Goal: Find specific page/section: Find specific page/section

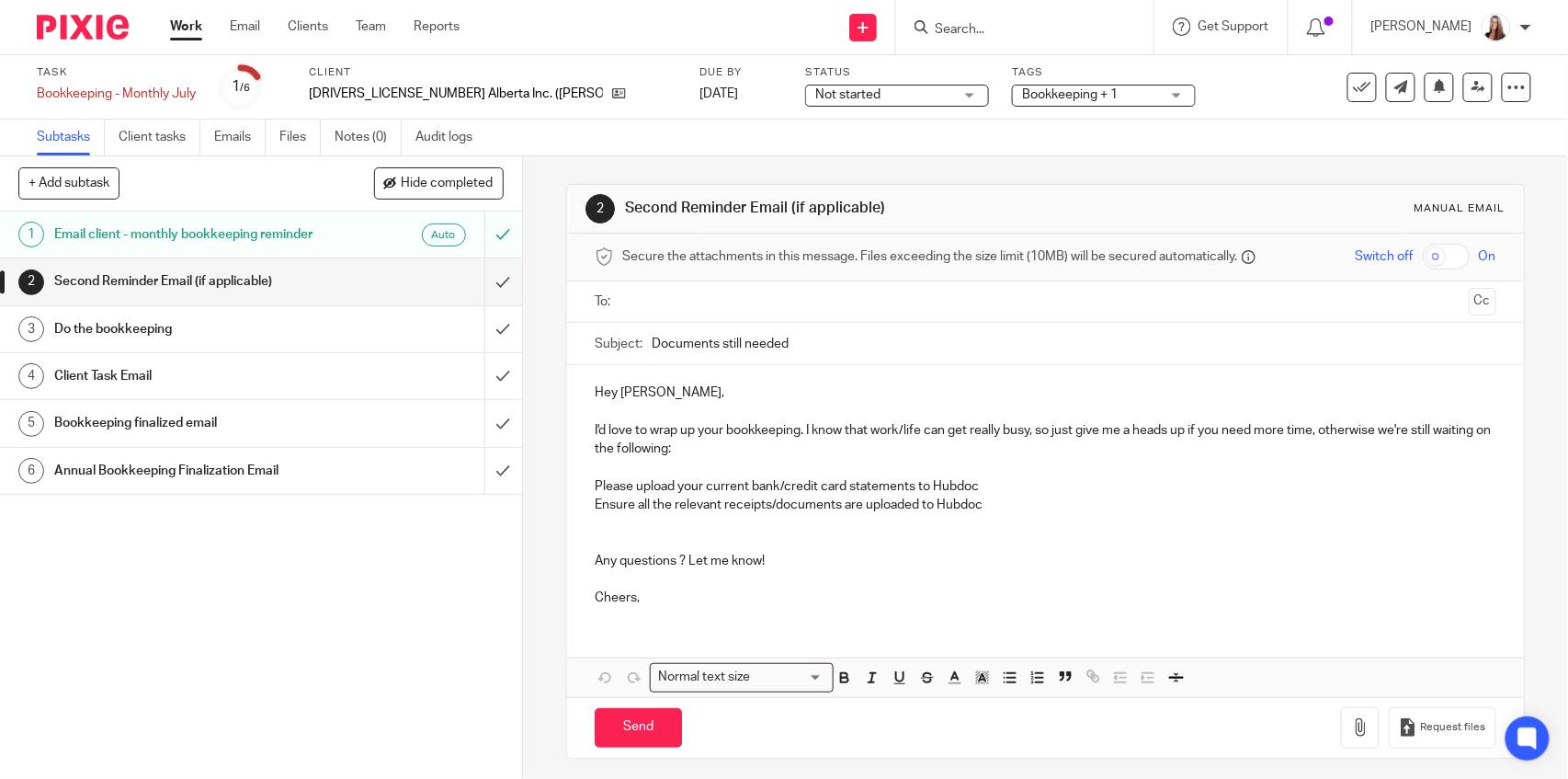
click at [957, 32] on input "Search" at bounding box center [1016, 30] width 165 height 17
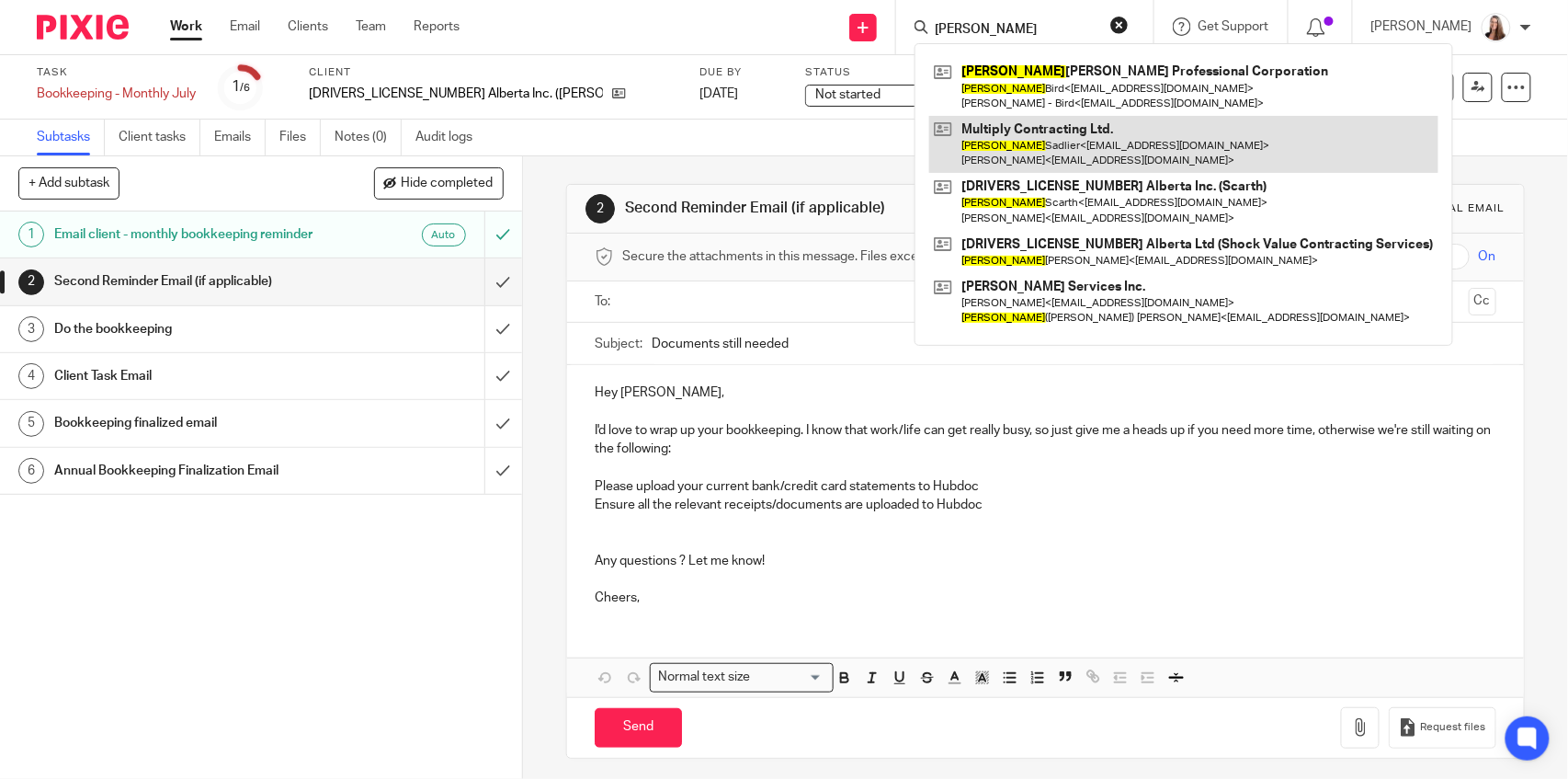
type input "[PERSON_NAME]"
click at [993, 146] on link at bounding box center [1184, 145] width 510 height 57
click at [1043, 157] on link at bounding box center [1184, 145] width 510 height 57
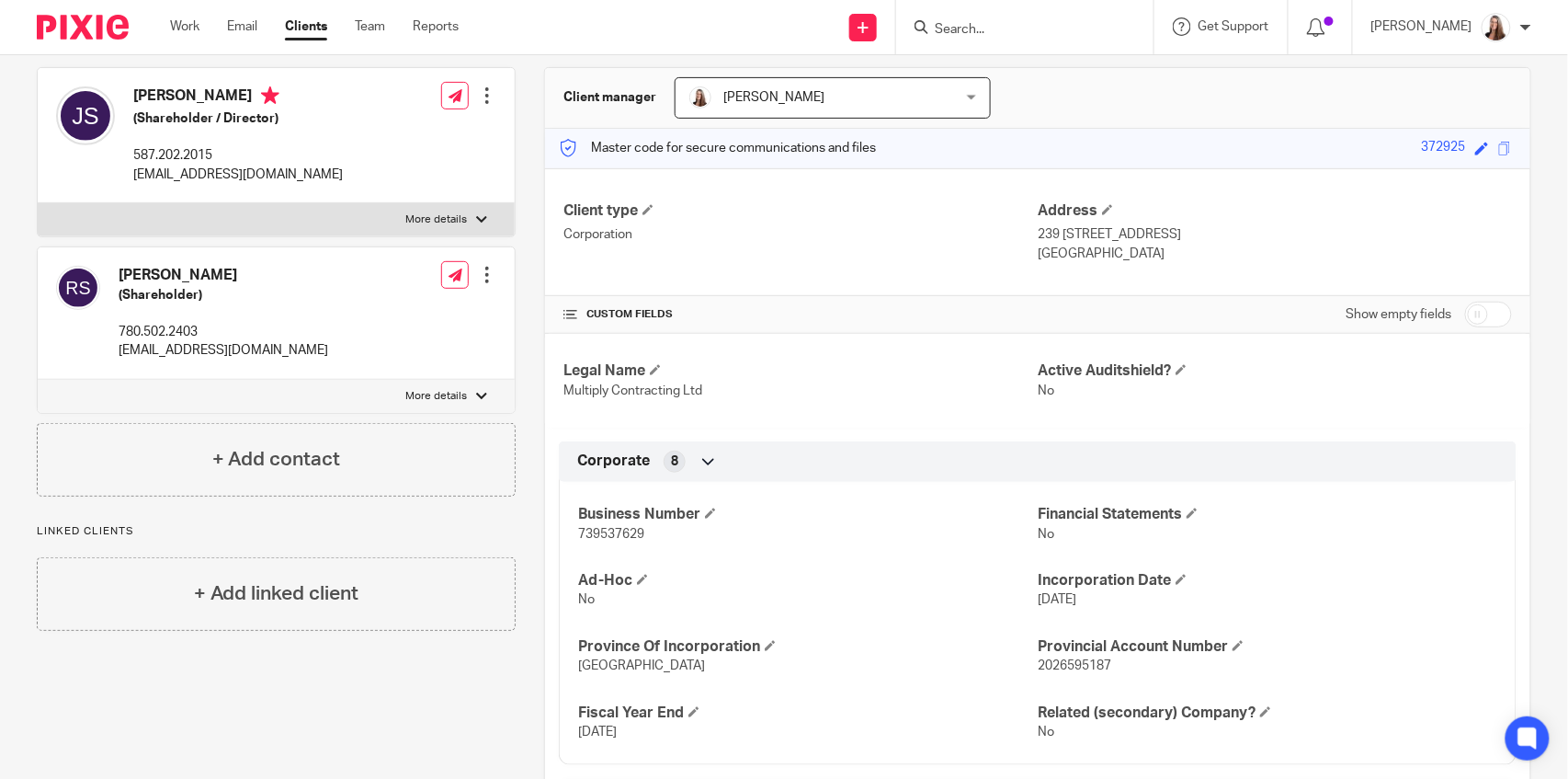
scroll to position [132, 0]
